Goal: Task Accomplishment & Management: Manage account settings

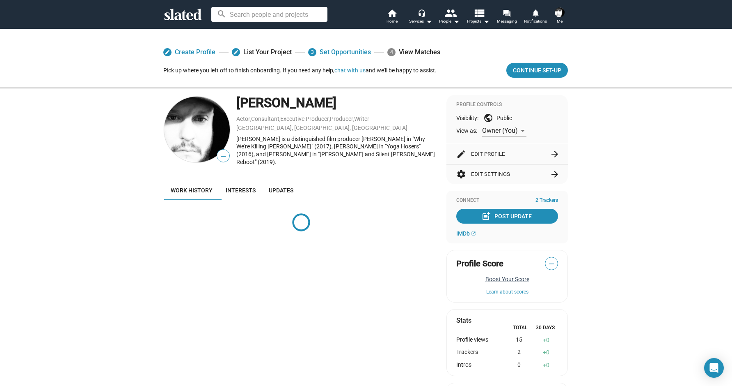
click at [494, 278] on button "Boost Your Score" at bounding box center [508, 278] width 102 height 7
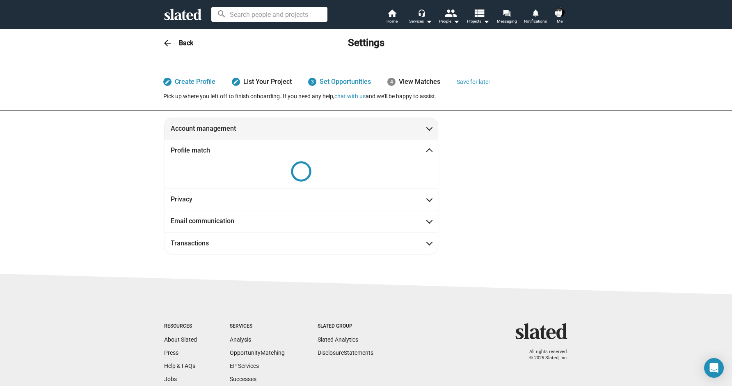
click at [420, 125] on span "Account management" at bounding box center [301, 128] width 261 height 9
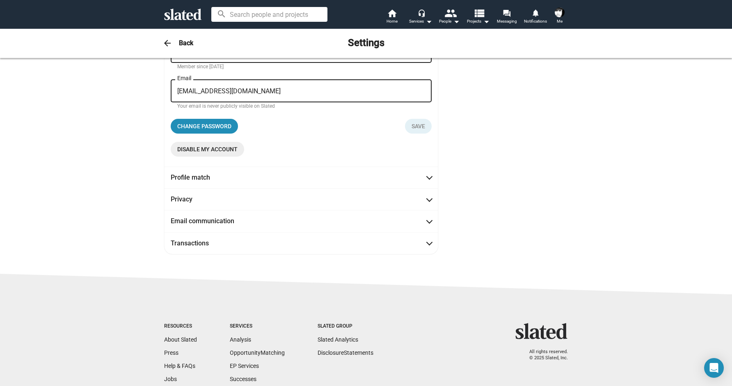
scroll to position [100, 0]
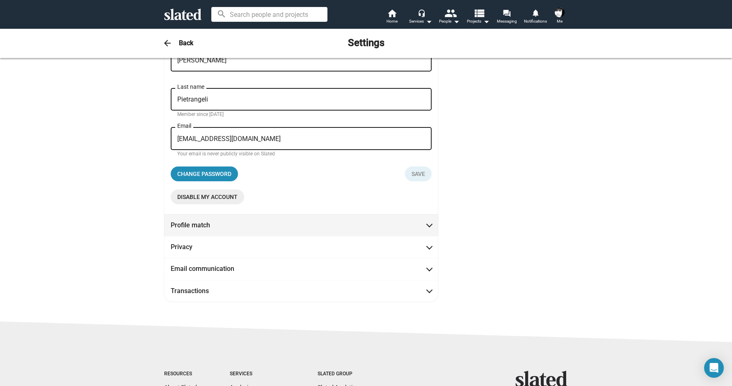
click at [417, 226] on span "Profile match" at bounding box center [301, 224] width 261 height 9
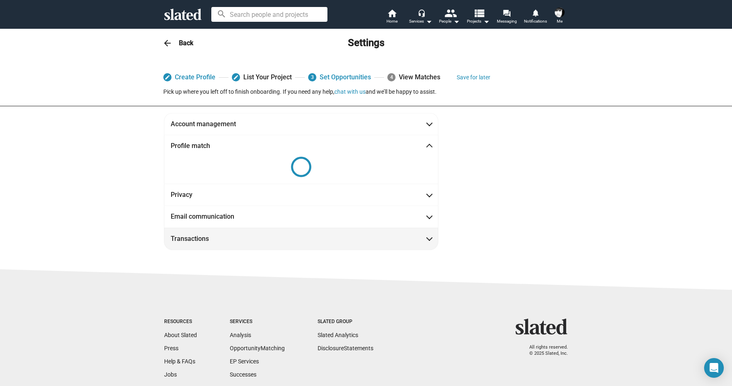
scroll to position [0, 0]
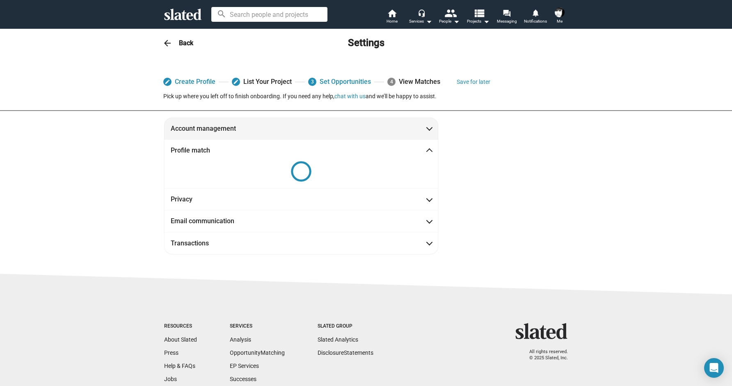
click at [429, 124] on mat-expansion-panel-header "Account management" at bounding box center [301, 128] width 274 height 22
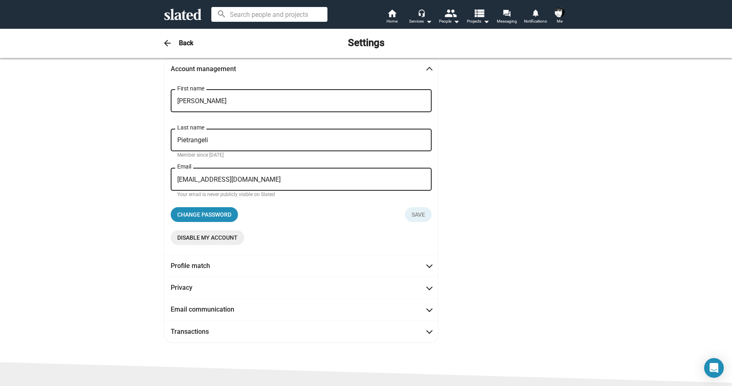
scroll to position [96, 0]
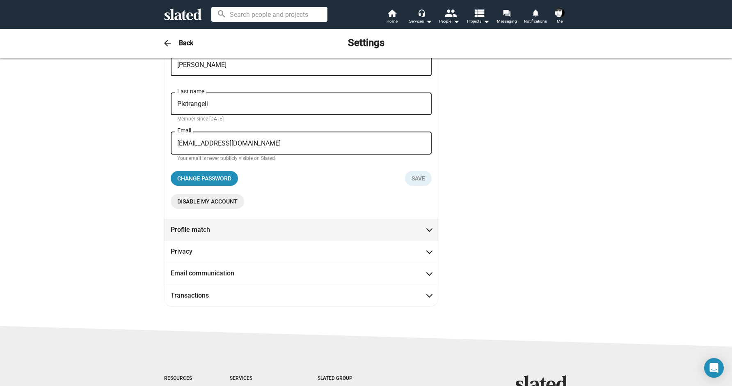
click at [434, 227] on mat-expansion-panel-header "Profile match" at bounding box center [301, 229] width 274 height 22
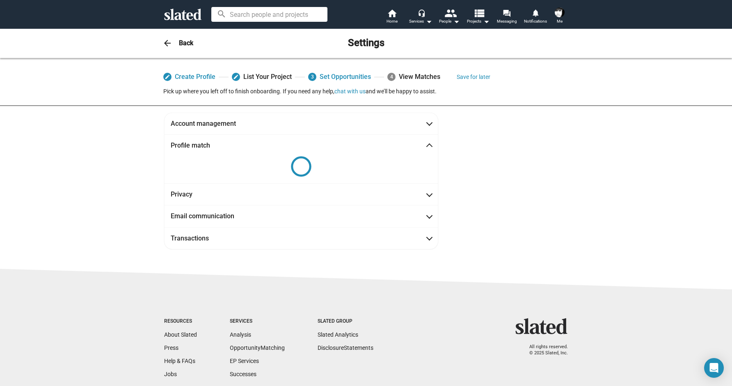
scroll to position [0, 0]
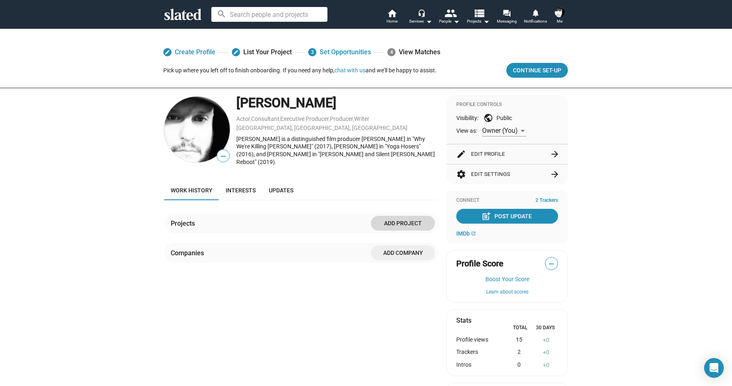
click at [399, 219] on span "Add project" at bounding box center [403, 223] width 51 height 15
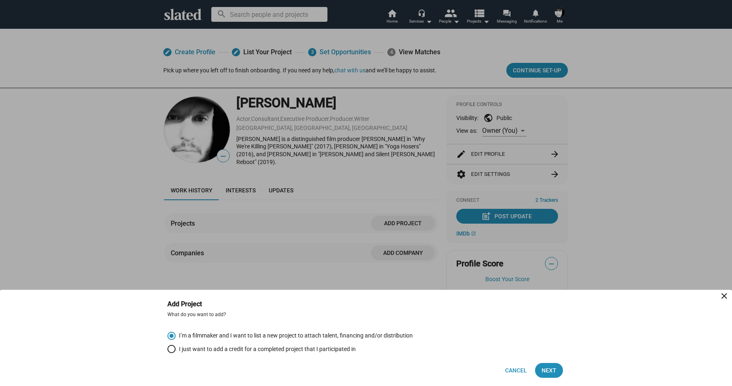
click at [173, 347] on span "Select an option" at bounding box center [172, 348] width 8 height 8
click at [173, 347] on input "I just want to add a credit for a completed project that I participated in" at bounding box center [172, 348] width 8 height 8
radio input "true"
click at [550, 366] on span "Next" at bounding box center [549, 370] width 15 height 15
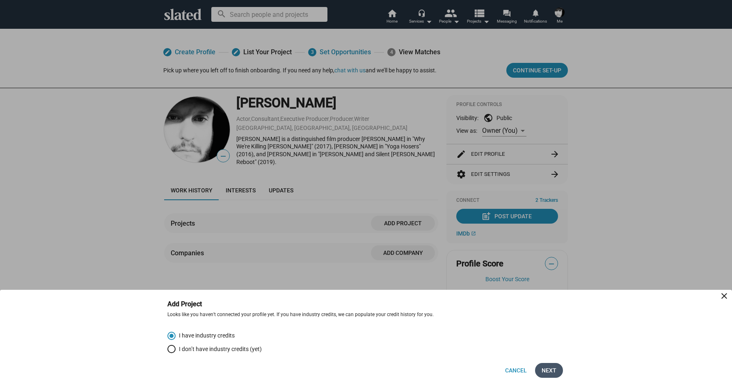
click at [552, 368] on span "Next" at bounding box center [549, 370] width 15 height 15
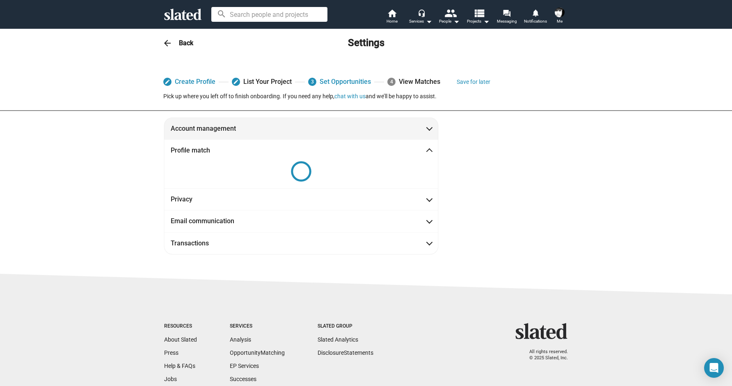
click at [427, 131] on span "Account management" at bounding box center [301, 128] width 261 height 9
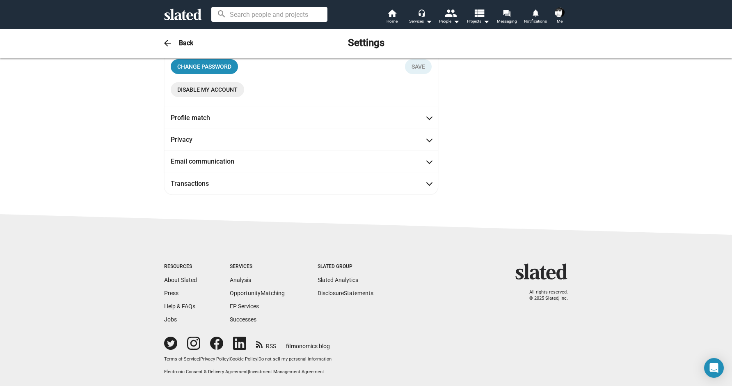
scroll to position [209, 0]
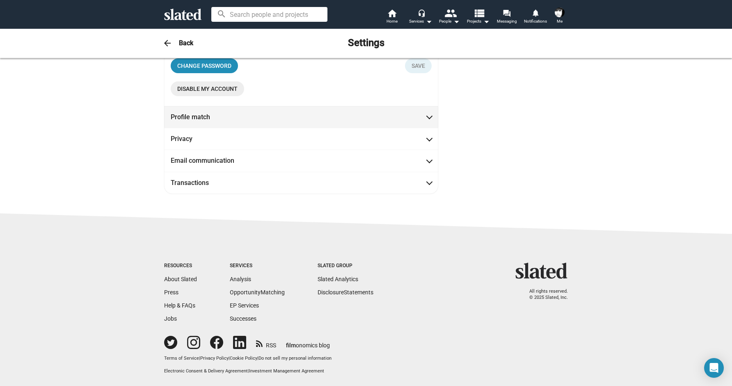
click at [420, 117] on span "Profile match" at bounding box center [301, 116] width 261 height 9
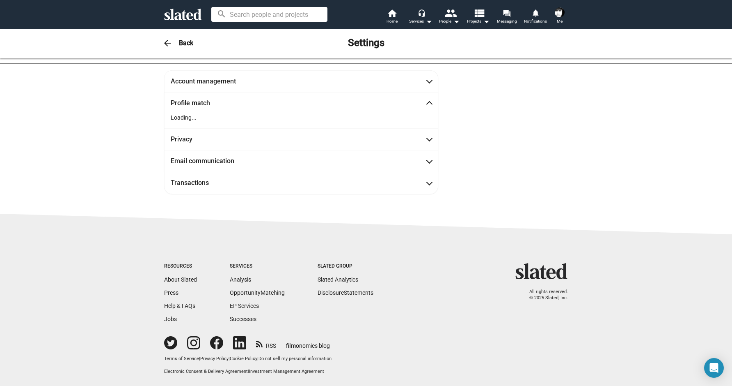
scroll to position [0, 0]
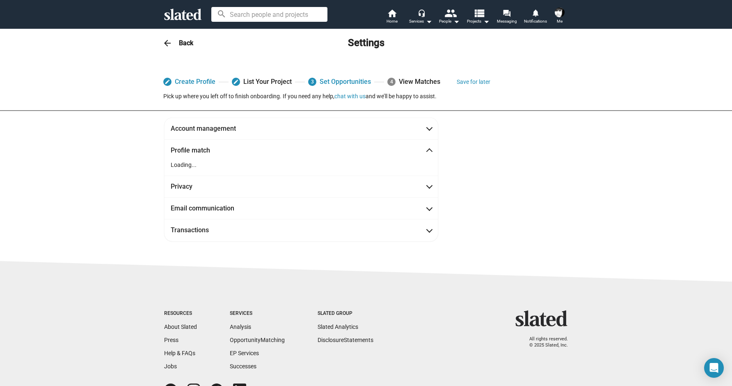
click at [404, 82] on div "4 View Matches" at bounding box center [414, 81] width 53 height 15
click at [712, 367] on icon "Open Intercom Messenger" at bounding box center [714, 368] width 10 height 12
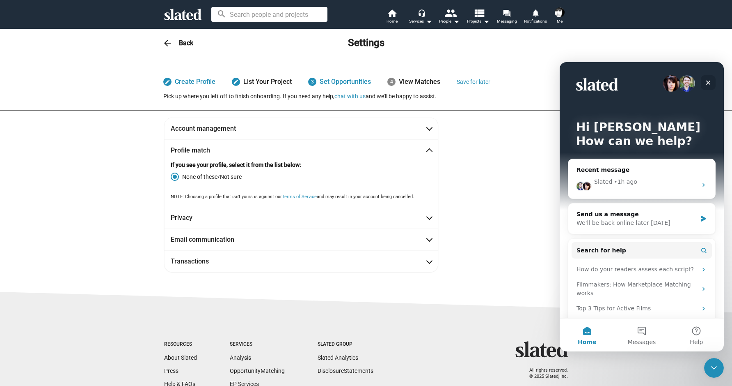
click at [705, 82] on div "Close" at bounding box center [708, 82] width 15 height 15
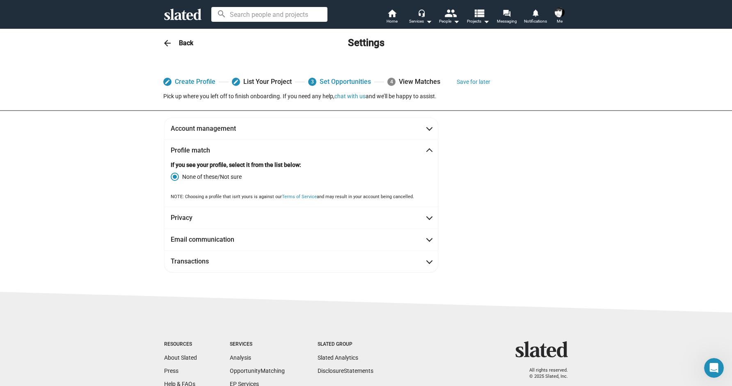
click at [567, 17] on button "Me" at bounding box center [560, 16] width 20 height 21
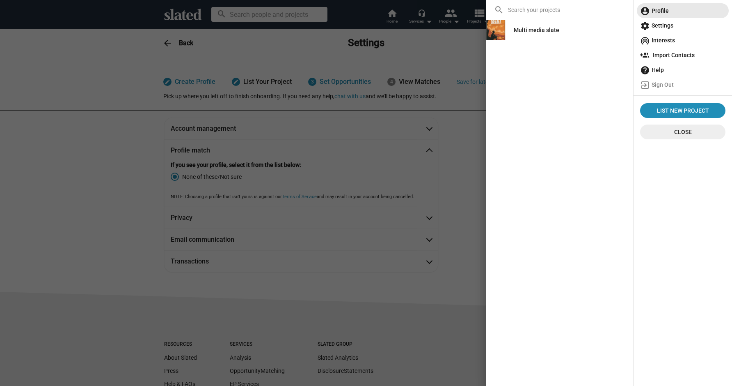
click at [669, 14] on span "account_circle Profile" at bounding box center [682, 10] width 85 height 15
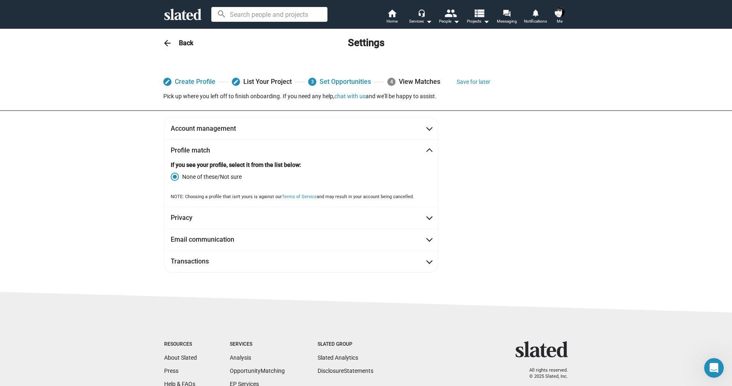
click at [562, 10] on img at bounding box center [560, 12] width 10 height 10
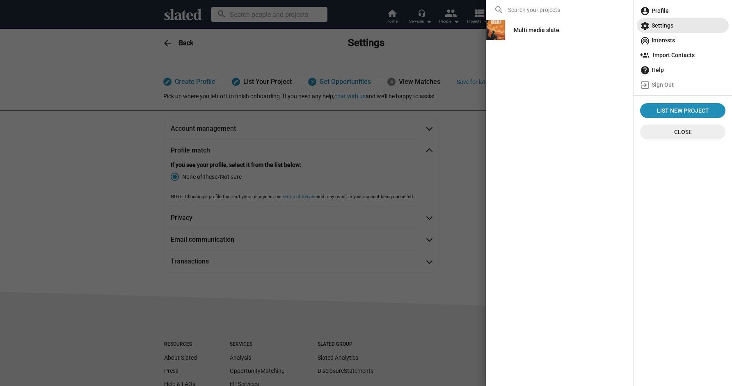
click at [658, 25] on span "settings Settings" at bounding box center [682, 25] width 85 height 15
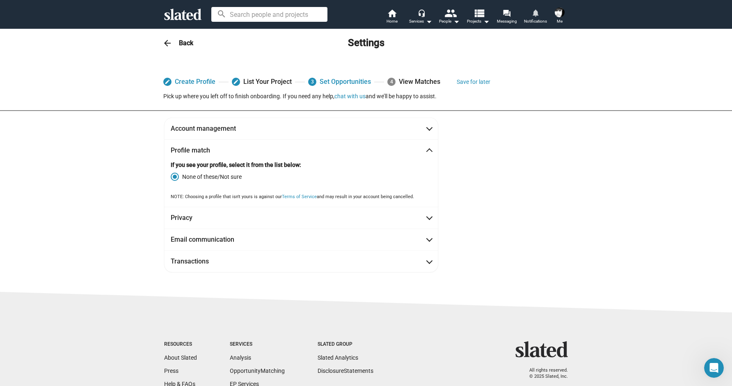
click at [541, 15] on link "notifications Notifications" at bounding box center [535, 17] width 29 height 18
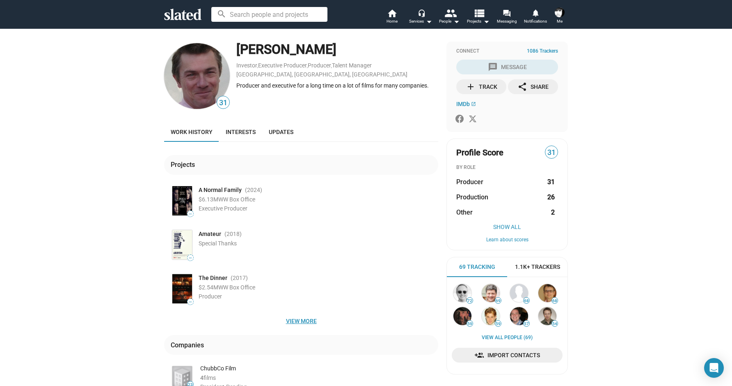
click at [296, 319] on span "View more" at bounding box center [301, 320] width 261 height 15
click at [241, 133] on span "Interests" at bounding box center [241, 132] width 30 height 7
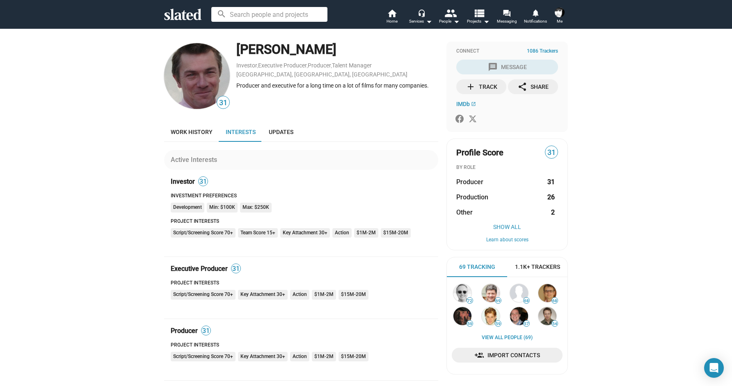
click at [560, 17] on span "Me" at bounding box center [560, 21] width 6 height 10
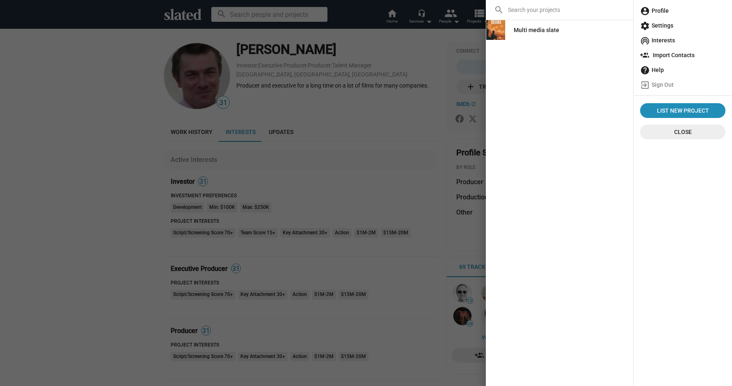
click at [461, 67] on div at bounding box center [366, 193] width 732 height 386
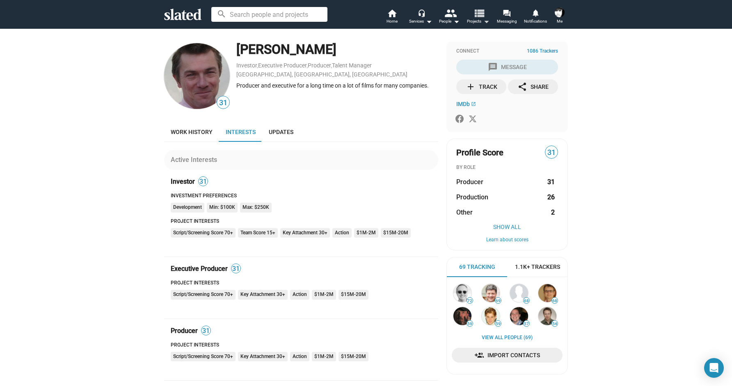
click at [490, 20] on mat-icon "arrow_drop_down" at bounding box center [487, 21] width 10 height 10
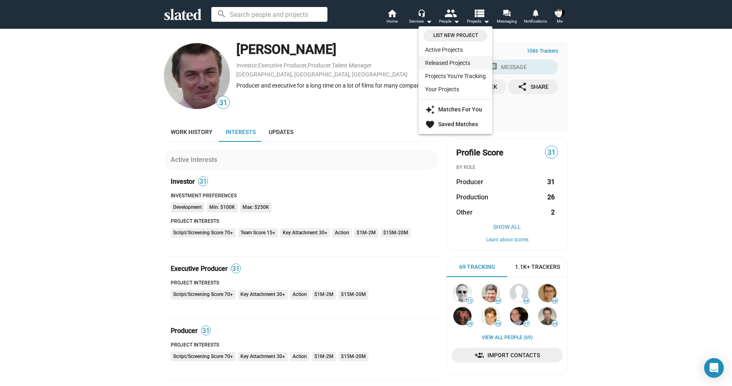
click at [459, 62] on link "Released Projects" at bounding box center [456, 62] width 74 height 13
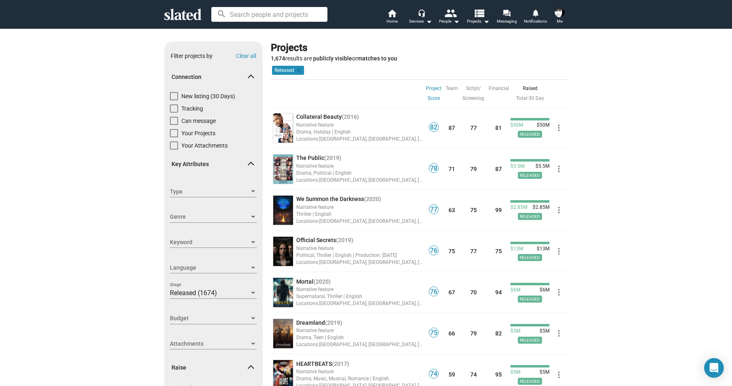
click at [559, 23] on span "Me" at bounding box center [560, 21] width 6 height 10
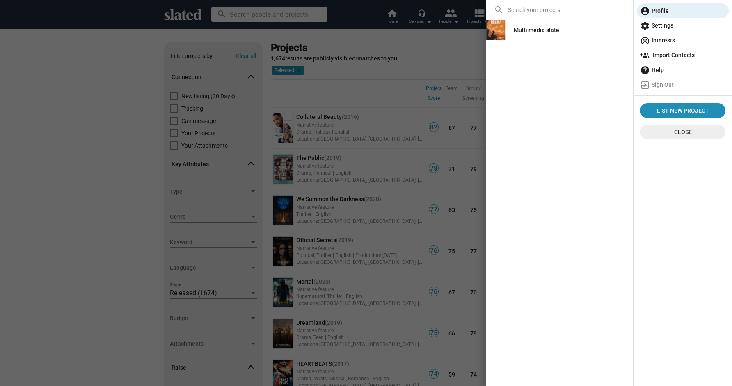
click at [673, 25] on span "settings Settings" at bounding box center [682, 25] width 85 height 15
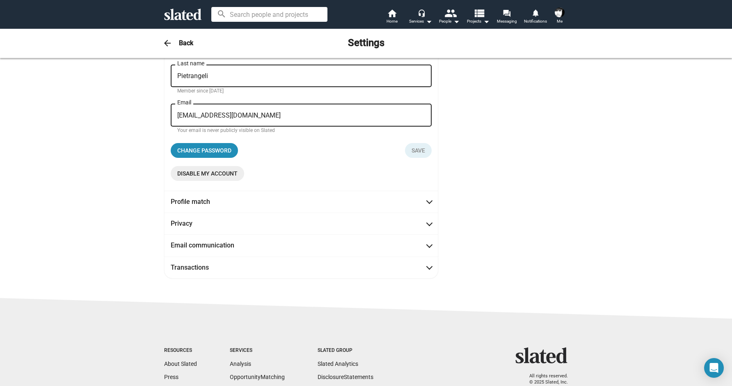
scroll to position [150, 0]
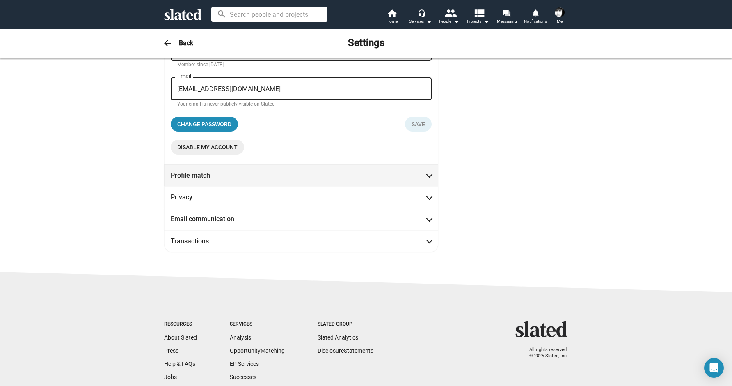
click at [427, 171] on span at bounding box center [429, 174] width 5 height 8
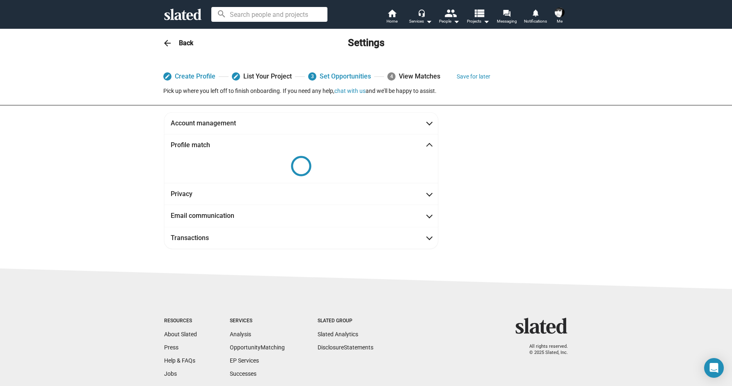
scroll to position [0, 0]
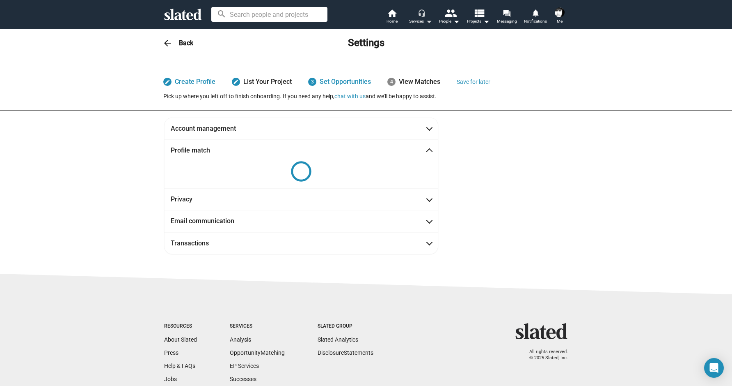
click at [420, 12] on mat-icon "headset_mic" at bounding box center [421, 12] width 7 height 7
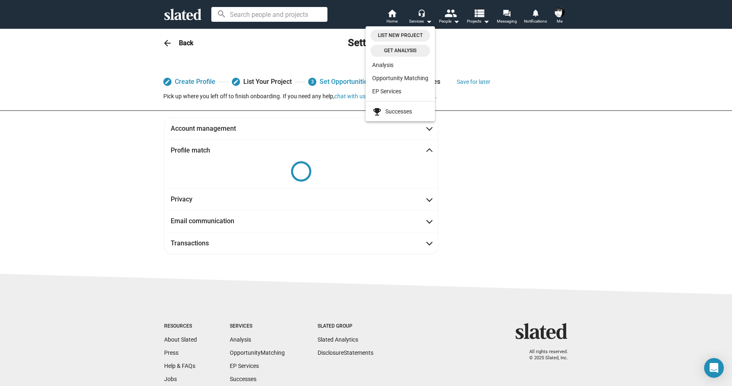
click at [494, 53] on div at bounding box center [366, 193] width 732 height 386
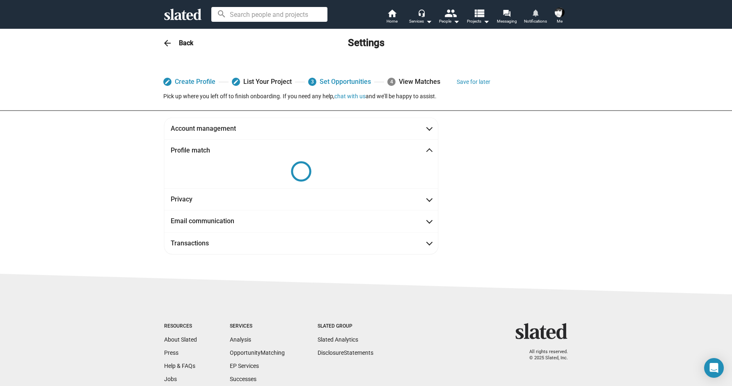
click at [542, 13] on link "notifications Notifications" at bounding box center [535, 17] width 29 height 18
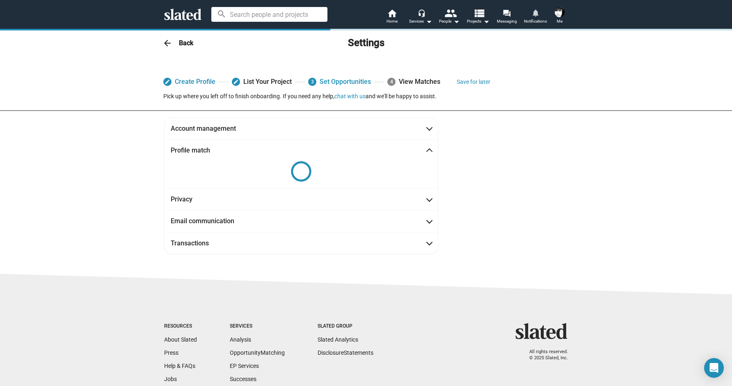
click at [534, 14] on mat-icon "notifications" at bounding box center [536, 13] width 8 height 8
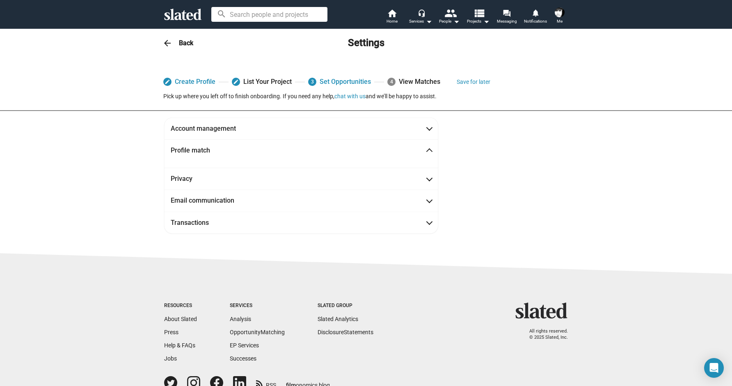
click at [432, 142] on mat-expansion-panel-header "Profile match" at bounding box center [301, 150] width 274 height 22
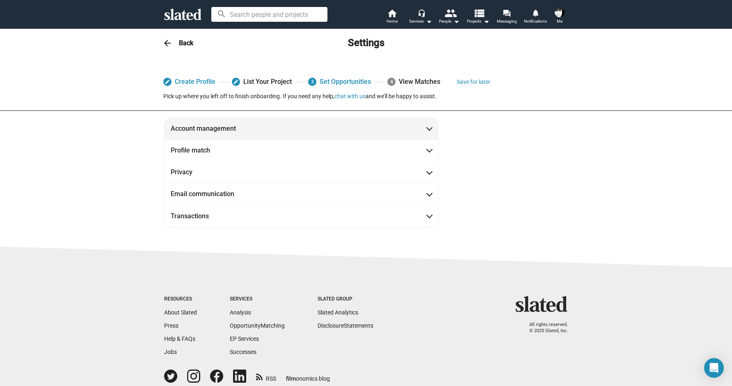
click at [422, 124] on mat-expansion-panel-header "Account management" at bounding box center [301, 128] width 274 height 22
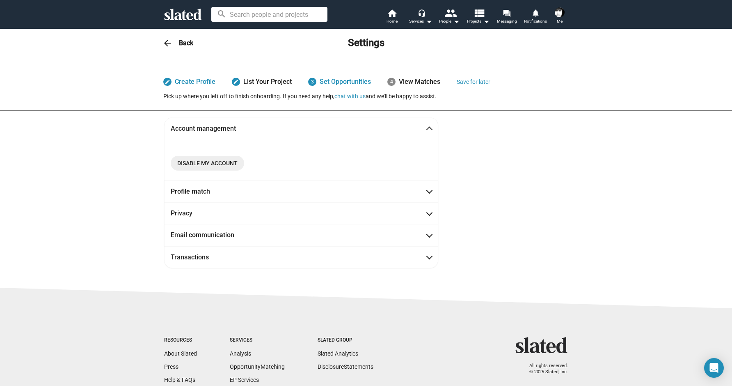
click at [422, 124] on span "Account management" at bounding box center [301, 128] width 261 height 9
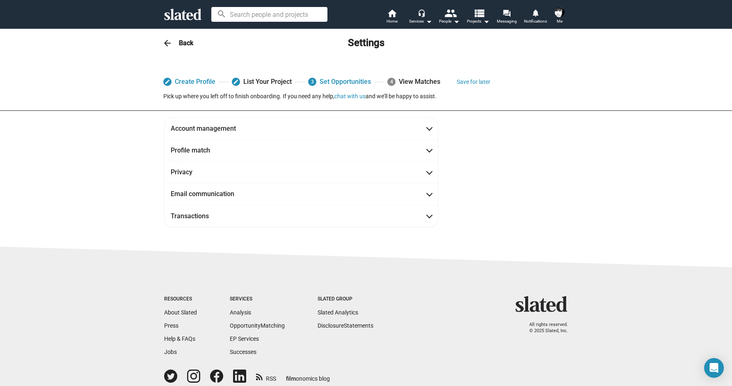
click at [400, 82] on div "4 View Matches" at bounding box center [414, 81] width 53 height 15
click at [427, 191] on span at bounding box center [429, 193] width 5 height 8
click at [430, 197] on mat-expansion-panel-header "Email communication" at bounding box center [301, 194] width 274 height 22
click at [431, 215] on mat-expansion-panel-header "Transactions" at bounding box center [301, 216] width 274 height 22
click at [431, 216] on mat-expansion-panel-header "Transactions" at bounding box center [301, 216] width 274 height 22
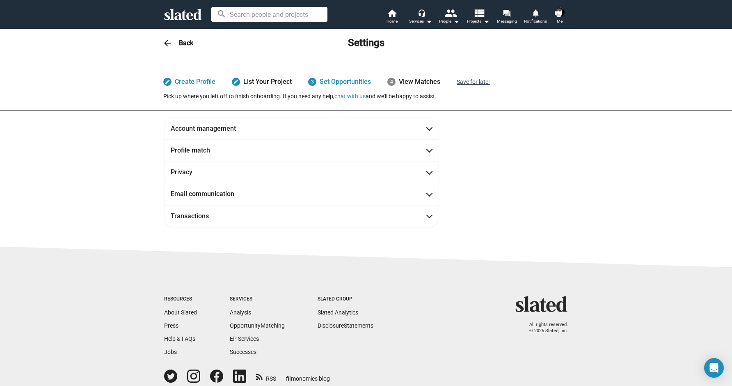
click at [470, 83] on button "Save for later" at bounding box center [474, 81] width 34 height 15
click at [542, 14] on link "notifications Notifications" at bounding box center [535, 17] width 29 height 18
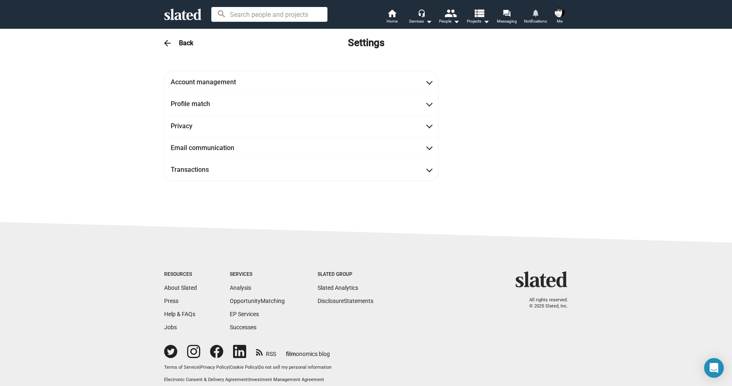
click at [542, 14] on link "notifications Notifications" at bounding box center [535, 17] width 29 height 18
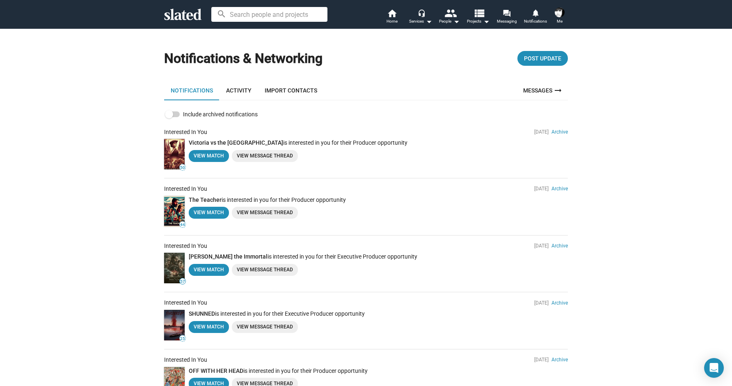
click at [554, 16] on span at bounding box center [559, 12] width 13 height 13
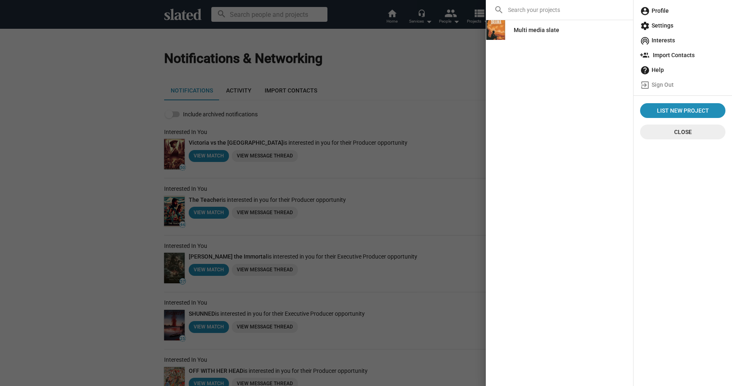
click at [464, 37] on div at bounding box center [366, 193] width 732 height 386
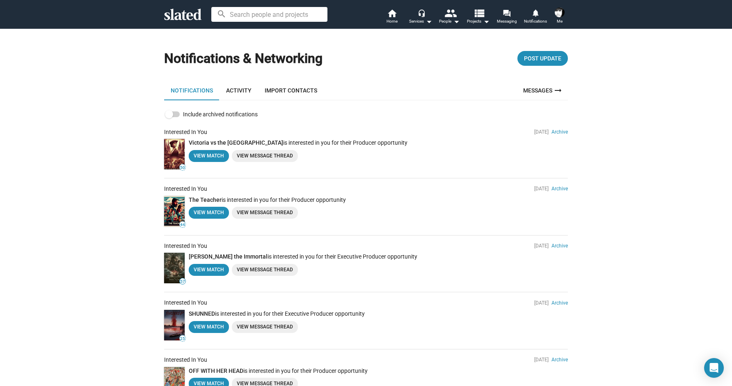
click at [564, 15] on span at bounding box center [559, 12] width 13 height 13
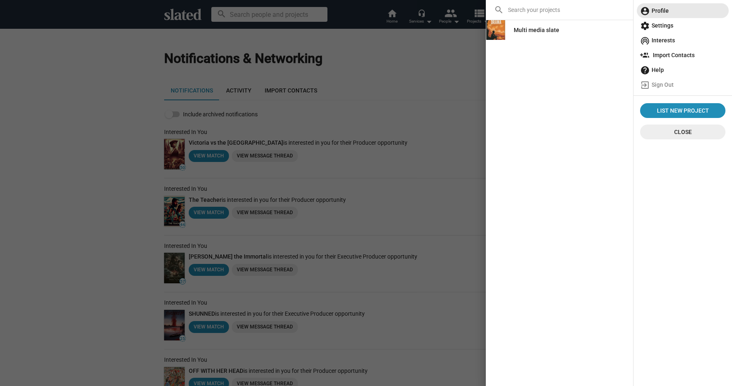
click at [666, 6] on span "account_circle Profile" at bounding box center [682, 10] width 85 height 15
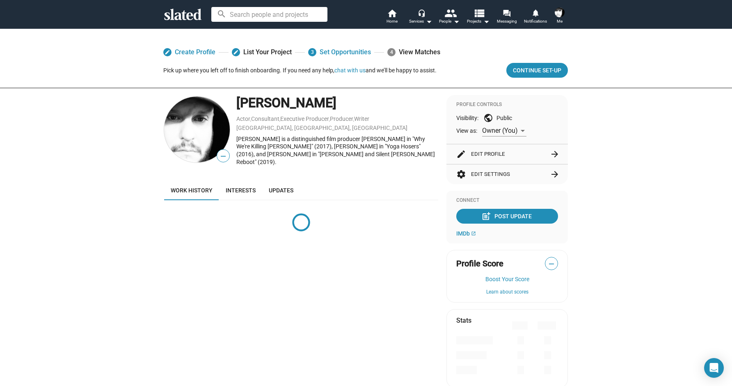
click at [496, 172] on button "settings Edit Settings arrow_forward" at bounding box center [508, 174] width 102 height 20
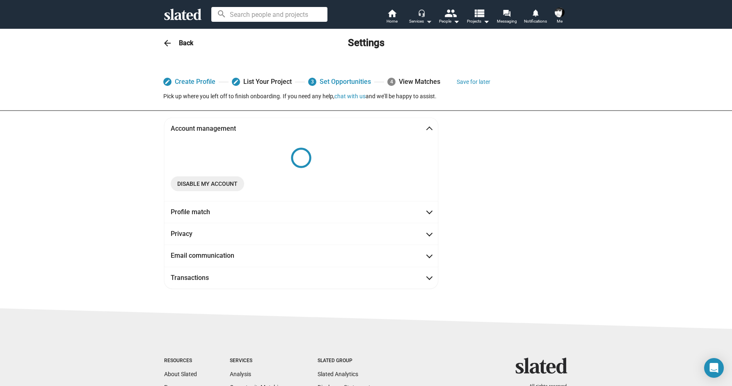
click at [420, 16] on mat-icon "headset_mic" at bounding box center [421, 12] width 7 height 7
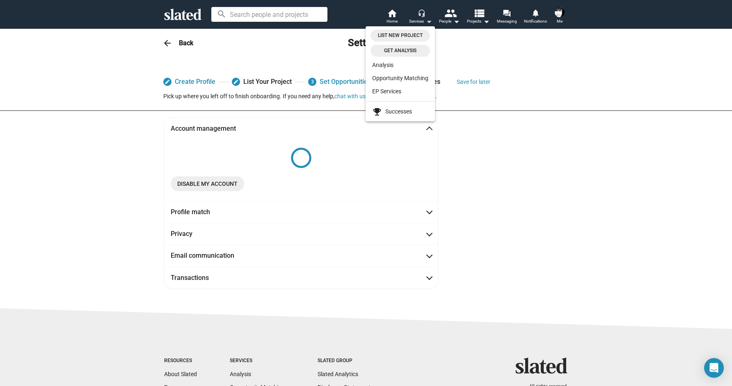
click at [420, 16] on div at bounding box center [366, 193] width 732 height 386
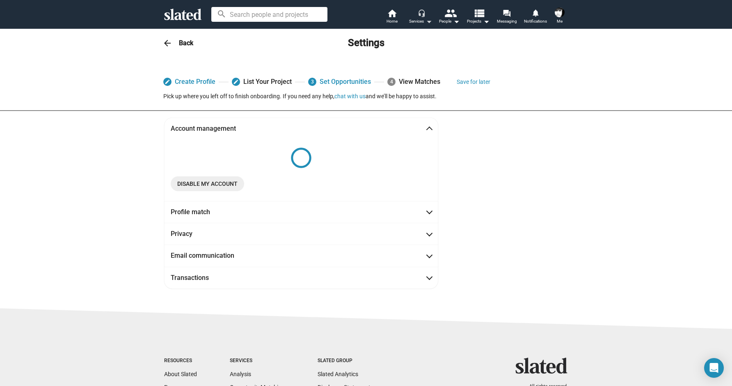
click at [420, 16] on mat-icon "headset_mic" at bounding box center [421, 12] width 7 height 7
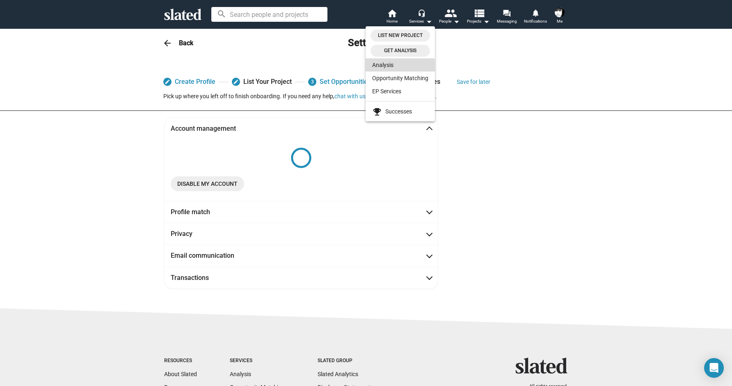
click at [395, 68] on link "Analysis" at bounding box center [400, 64] width 69 height 13
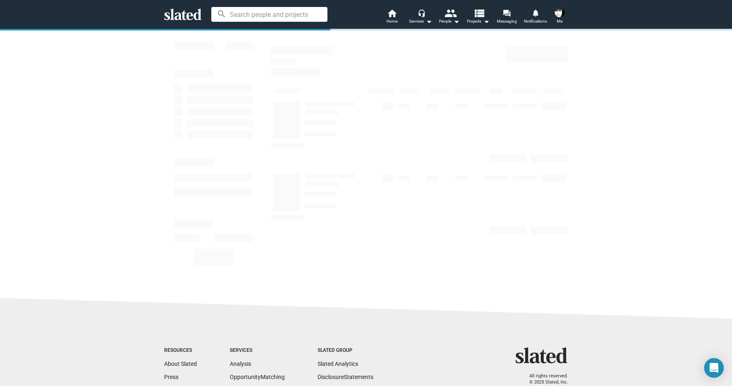
click at [562, 16] on span "Me" at bounding box center [560, 21] width 6 height 10
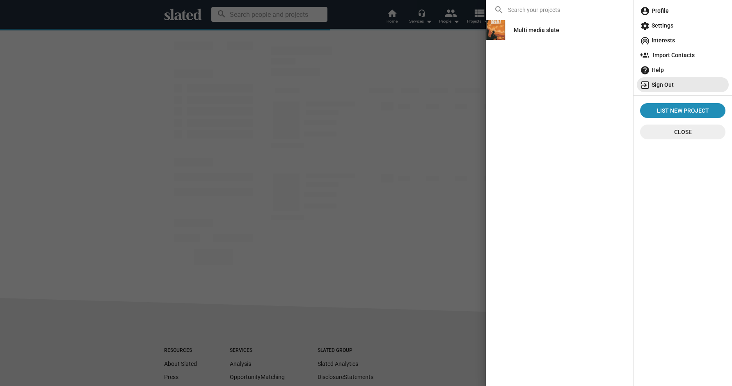
click at [672, 85] on span "exit_to_app Sign Out" at bounding box center [682, 84] width 85 height 15
click at [667, 84] on span "exit_to_app Sign Out" at bounding box center [682, 84] width 85 height 15
